Goal: Obtain resource: Obtain resource

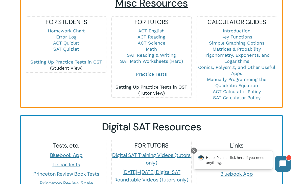
scroll to position [364, 0]
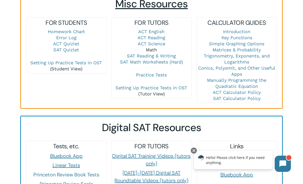
click at [150, 47] on link "Math" at bounding box center [151, 49] width 11 height 5
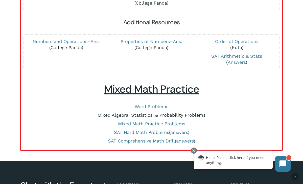
scroll to position [204, 0]
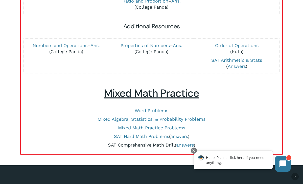
click at [167, 144] on link "SAT Comprehensive Math Drill" at bounding box center [141, 144] width 67 height 5
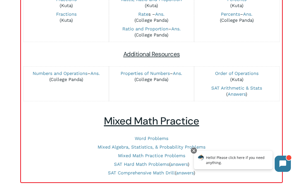
scroll to position [176, 0]
click at [156, 172] on link "SAT Comprehensive Math Drill" at bounding box center [141, 172] width 67 height 5
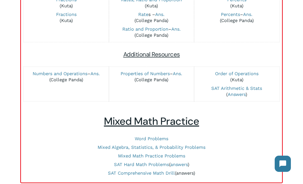
click at [185, 172] on link "answers" at bounding box center [184, 172] width 17 height 5
